Goal: Communication & Community: Connect with others

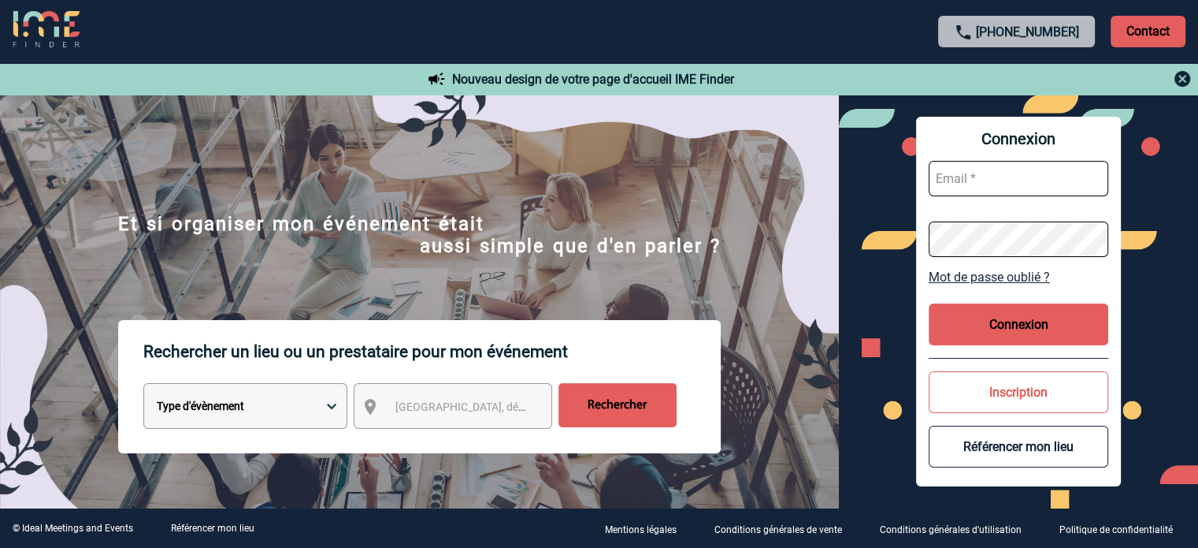
type input "[EMAIL_ADDRESS][DOMAIN_NAME]"
click at [946, 332] on button "Connexion" at bounding box center [1019, 324] width 180 height 42
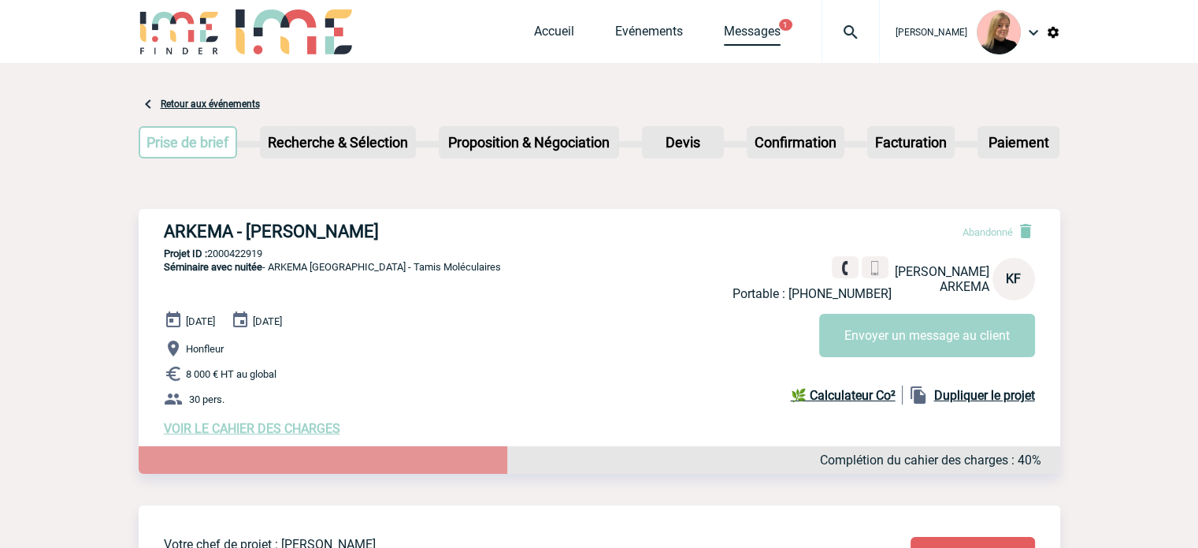
click at [745, 28] on link "Messages" at bounding box center [752, 35] width 57 height 22
